Goal: Task Accomplishment & Management: Complete application form

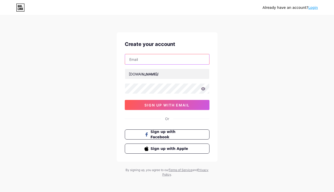
click at [151, 60] on input "text" at bounding box center [167, 59] width 84 height 10
type input "[EMAIL_ADDRESS][DOMAIN_NAME]"
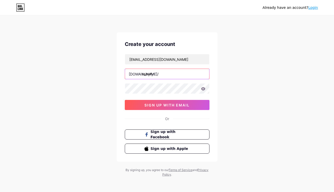
type input "rainyfy"
click at [203, 88] on icon at bounding box center [203, 88] width 4 height 3
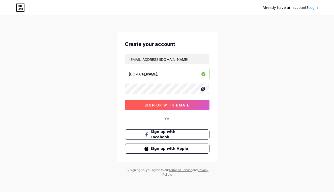
click at [177, 105] on span "sign up with email" at bounding box center [166, 105] width 45 height 4
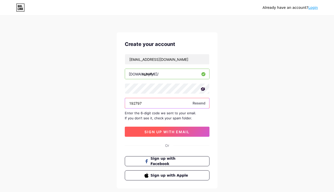
type input "192797"
click at [175, 134] on button "sign up with email" at bounding box center [167, 131] width 85 height 10
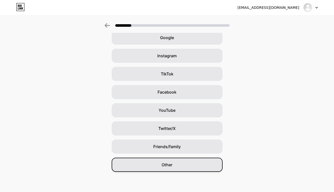
scroll to position [25, 0]
click at [158, 163] on div "Other" at bounding box center [167, 164] width 111 height 14
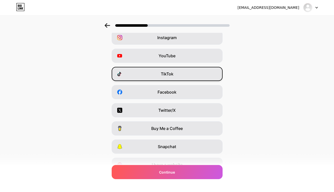
scroll to position [0, 0]
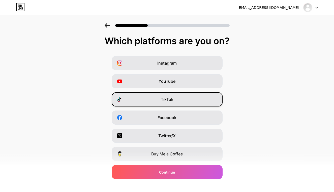
click at [176, 98] on div "TikTok" at bounding box center [167, 99] width 111 height 14
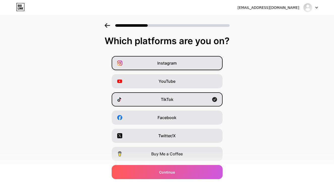
click at [174, 63] on span "Instagram" at bounding box center [166, 63] width 19 height 6
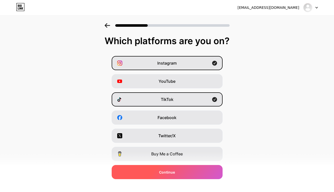
click at [167, 174] on span "Continue" at bounding box center [167, 171] width 16 height 5
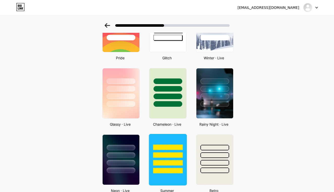
scroll to position [119, 0]
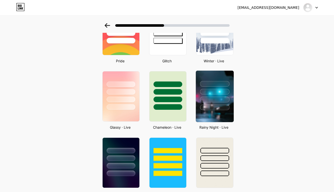
click at [218, 117] on img at bounding box center [214, 96] width 38 height 51
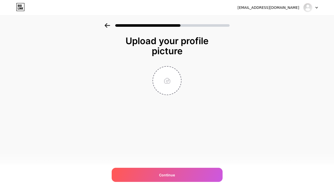
scroll to position [0, 0]
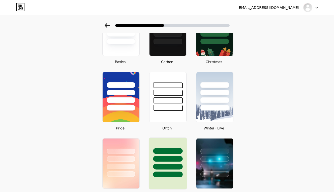
scroll to position [48, 0]
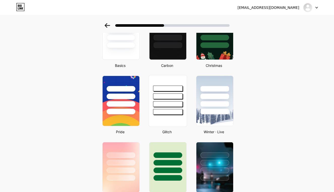
click at [169, 122] on div at bounding box center [167, 101] width 38 height 52
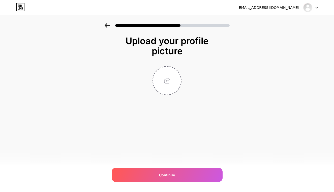
type input "C:\fakepath\IMG_3156.jpg"
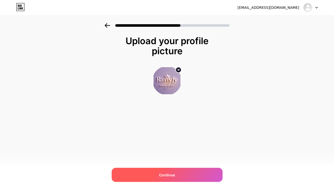
click at [158, 175] on div "Continue" at bounding box center [167, 175] width 111 height 14
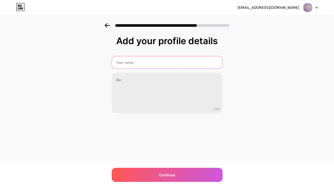
click at [156, 66] on input "text" at bounding box center [167, 62] width 110 height 12
type input "Rainy"
type input "Rara Capt ferry"
type input "Rainy"
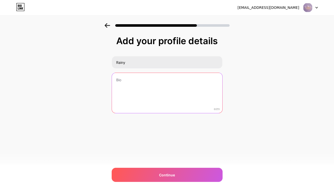
click at [135, 80] on textarea at bounding box center [167, 93] width 110 height 41
click at [135, 80] on textarea at bounding box center [166, 93] width 111 height 41
click at [123, 79] on textarea at bounding box center [166, 93] width 111 height 41
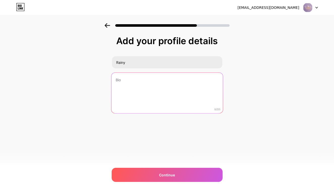
click at [123, 79] on textarea at bounding box center [166, 93] width 111 height 41
drag, startPoint x: 123, startPoint y: 79, endPoint x: 111, endPoint y: 79, distance: 11.6
click at [111, 79] on textarea at bounding box center [166, 93] width 111 height 41
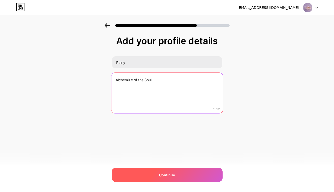
type textarea "Alchemize of the Soul"
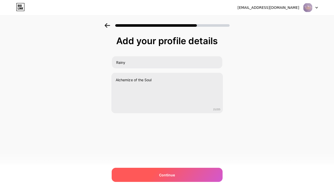
click at [170, 176] on span "Continue" at bounding box center [167, 174] width 16 height 5
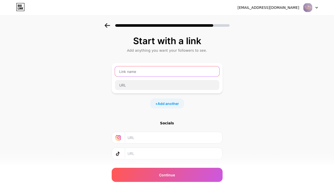
click at [174, 73] on input "text" at bounding box center [167, 71] width 104 height 10
type input "SPOTIFY PODCAST"
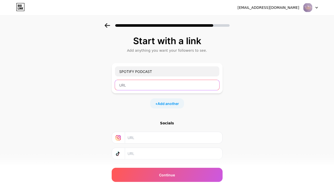
click at [179, 83] on input "text" at bounding box center [167, 85] width 104 height 10
click at [127, 86] on input "text" at bounding box center [167, 85] width 104 height 10
paste input "[URL][DOMAIN_NAME]"
type input "[URL][DOMAIN_NAME]"
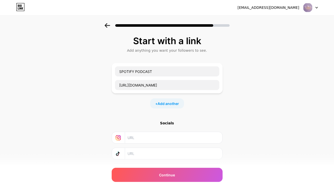
click at [138, 136] on input "text" at bounding box center [172, 137] width 91 height 11
click at [140, 137] on input "text" at bounding box center [172, 137] width 91 height 11
paste input "[URL][DOMAIN_NAME]"
drag, startPoint x: 168, startPoint y: 138, endPoint x: 108, endPoint y: 136, distance: 60.2
click at [108, 136] on div "Start with a link Add anything you want your followers to see. SPOTIFY PODCAST …" at bounding box center [167, 111] width 334 height 177
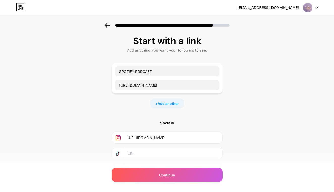
type input "f70ohHiMS0KUeW9RpWdcJQ"
click at [190, 136] on input "f70ohHiMS0KUeW9RpWdcJQ" at bounding box center [172, 137] width 91 height 11
paste input "[URL][DOMAIN_NAME]"
type input "[URL][DOMAIN_NAME]"
click at [143, 150] on input "text" at bounding box center [172, 153] width 91 height 11
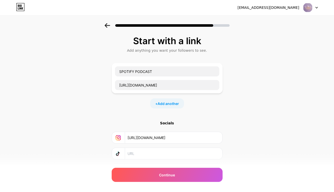
paste input "[DOMAIN_NAME][URL]"
type input "[DOMAIN_NAME][URL]"
click at [167, 103] on span "Add another" at bounding box center [167, 103] width 21 height 5
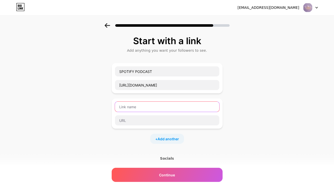
click at [144, 104] on input "text" at bounding box center [167, 107] width 104 height 10
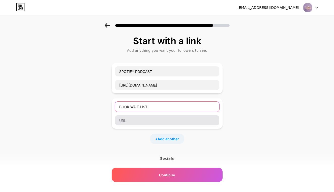
type input "BOOK WAIT LIST!"
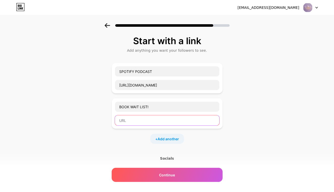
click at [123, 120] on input "text" at bounding box center [167, 120] width 104 height 10
paste input "[URL][DOMAIN_NAME]"
type input "[URL][DOMAIN_NAME]"
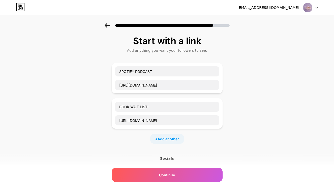
click at [241, 147] on div "Start with a link Add anything you want your followers to see. SPOTIFY PODCAST …" at bounding box center [167, 129] width 334 height 212
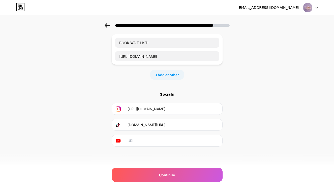
scroll to position [64, 0]
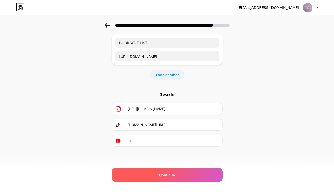
click at [179, 178] on div "Continue" at bounding box center [167, 175] width 111 height 14
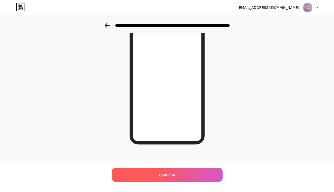
scroll to position [61, 0]
click at [177, 175] on div "Continue" at bounding box center [167, 175] width 111 height 14
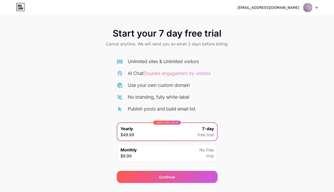
click at [250, 151] on div "Start your 7 day free trial Cancel anytime. We will send you an email 2 days be…" at bounding box center [167, 102] width 334 height 159
click at [239, 98] on div "Start your 7 day free trial Cancel anytime. We will send you an email 2 days be…" at bounding box center [167, 102] width 334 height 159
click at [300, 85] on div "Start your 7 day free trial Cancel anytime. We will send you an email 2 days be…" at bounding box center [167, 102] width 334 height 159
click at [263, 46] on div "Start your 7 day free trial Cancel anytime. We will send you an email 2 days be…" at bounding box center [167, 38] width 334 height 30
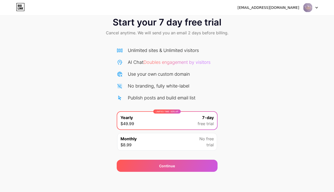
scroll to position [11, 0]
click at [234, 132] on div "Start your 7 day free trial Cancel anytime. We will send you an email 2 days be…" at bounding box center [167, 91] width 334 height 159
click at [195, 34] on span "Cancel anytime. We will send you an email 2 days before billing." at bounding box center [167, 33] width 122 height 6
click at [317, 7] on icon at bounding box center [316, 8] width 3 height 2
